Goal: Task Accomplishment & Management: Manage account settings

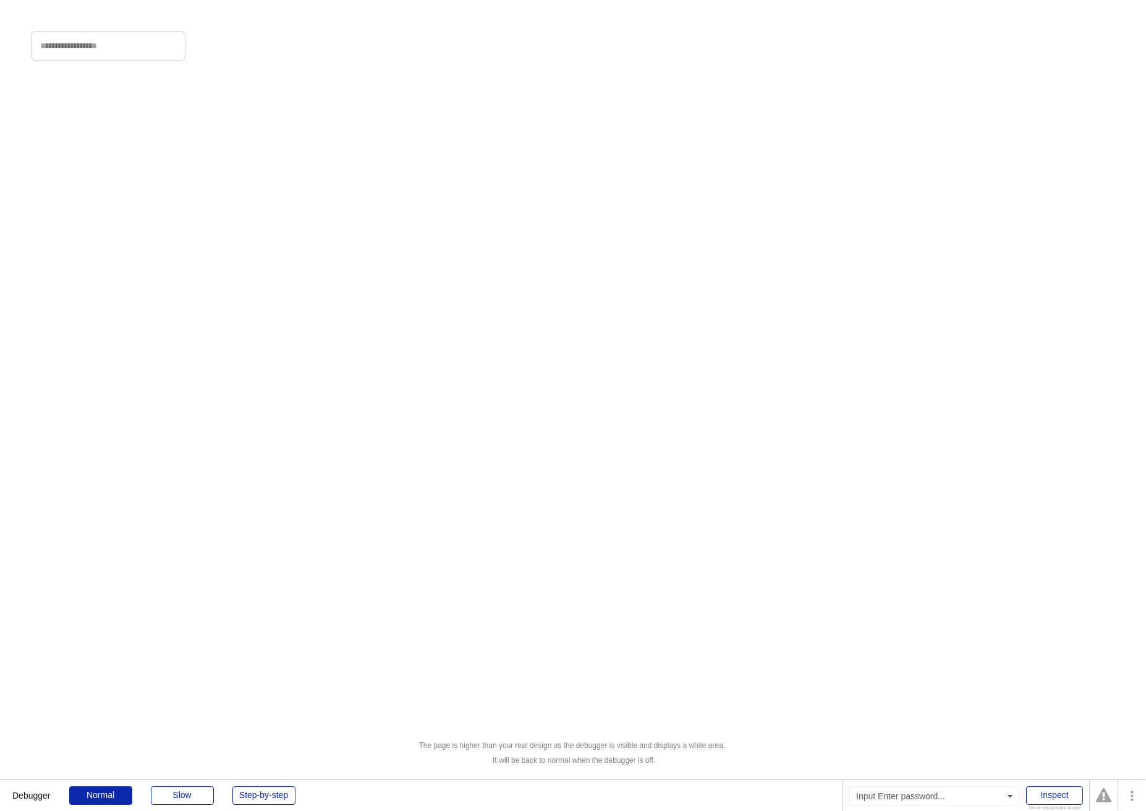
click at [141, 53] on input "input" at bounding box center [108, 46] width 154 height 30
type input "**********"
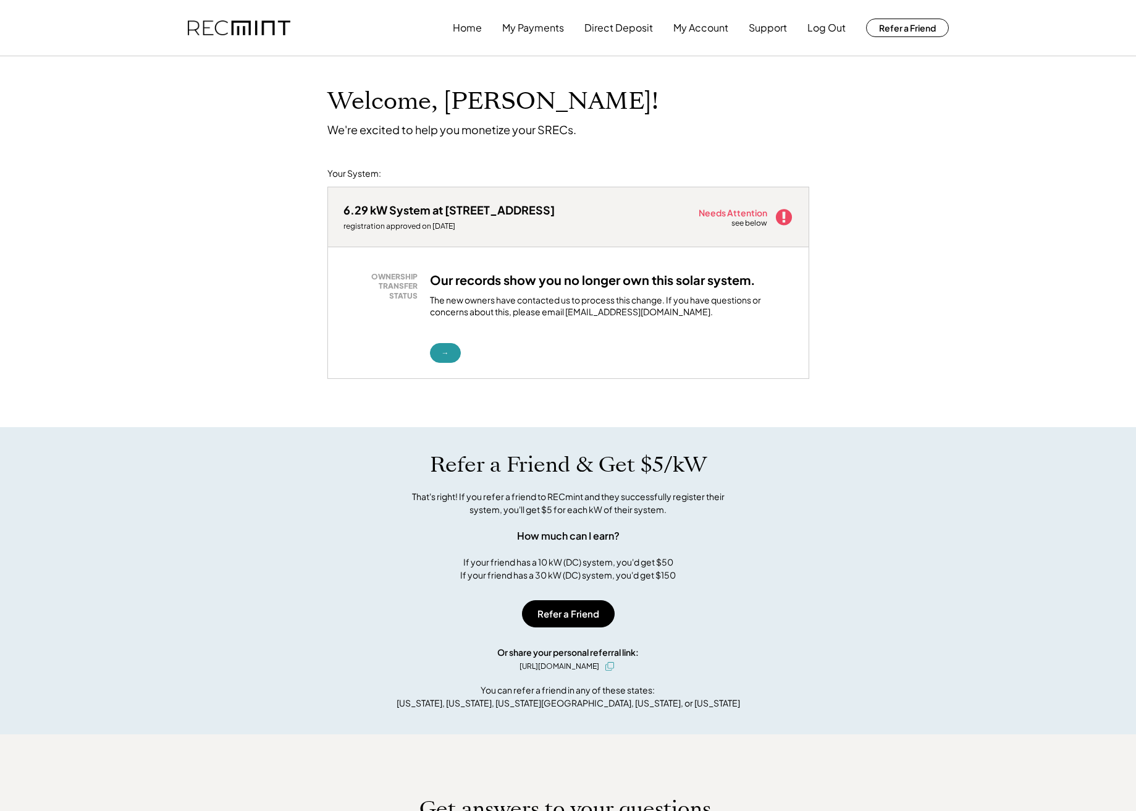
click at [205, 4] on div "Home My Payments Direct Deposit My Account Support Log Out Refer a Friend" at bounding box center [568, 28] width 791 height 56
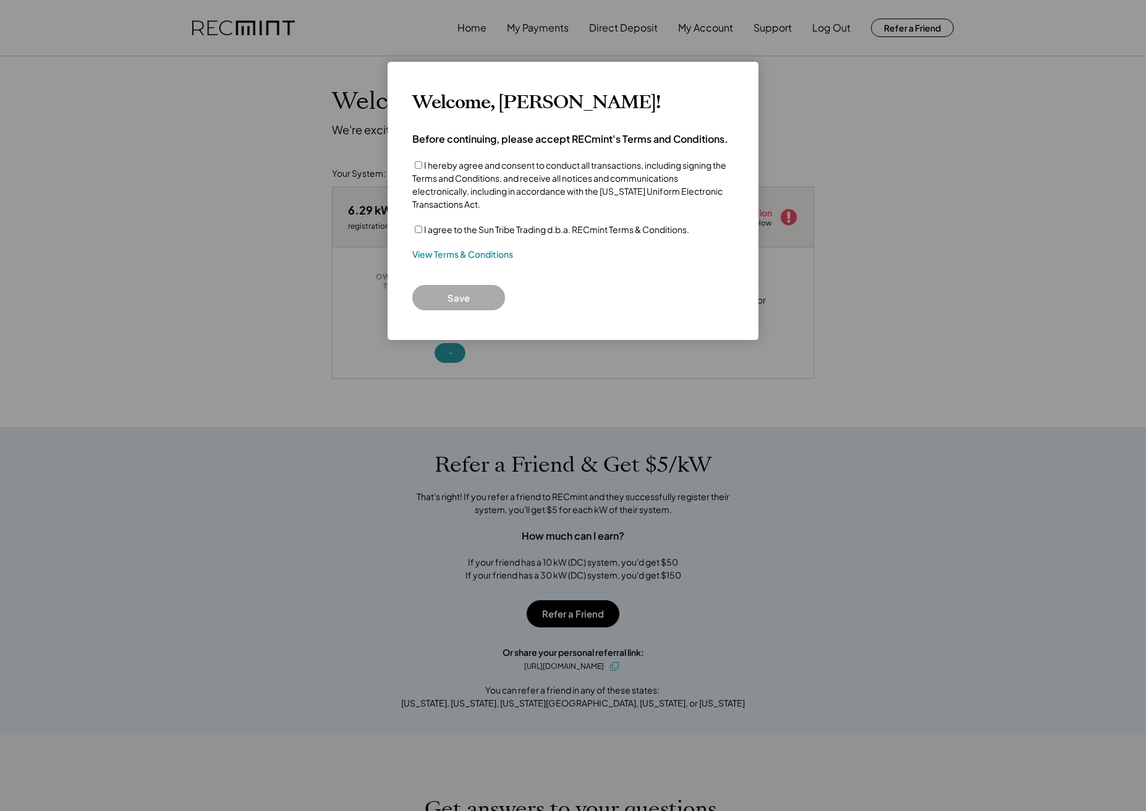
click at [421, 163] on div "I hereby agree and consent to conduct all transactions, including signing the T…" at bounding box center [572, 185] width 321 height 52
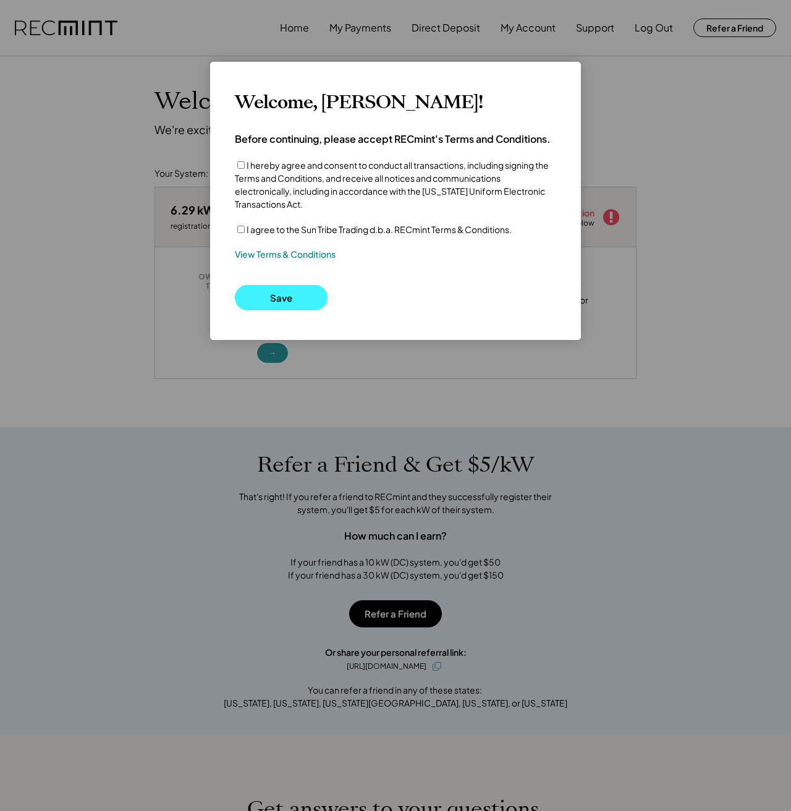
click at [258, 298] on button "Save" at bounding box center [281, 297] width 93 height 25
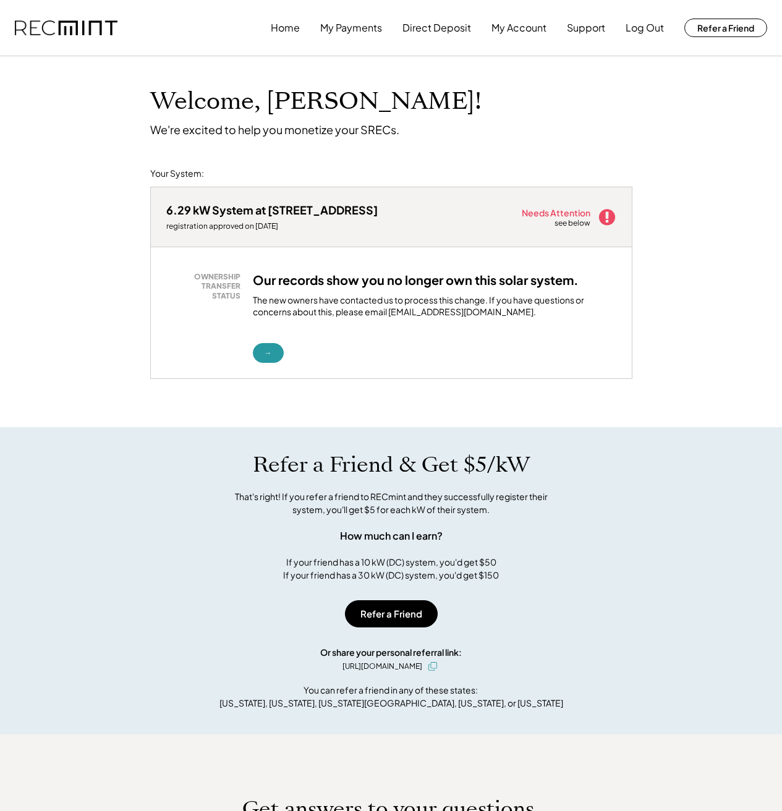
click at [121, 416] on div "Welcome, Kathy! We're excited to help you monetize your SRECs. Your System: 6.2…" at bounding box center [391, 541] width 782 height 971
click at [134, 404] on div "Welcome, Kathy! We're excited to help you monetize your SRECs. Your System: 6.2…" at bounding box center [391, 541] width 782 height 971
